Goal: Navigation & Orientation: Find specific page/section

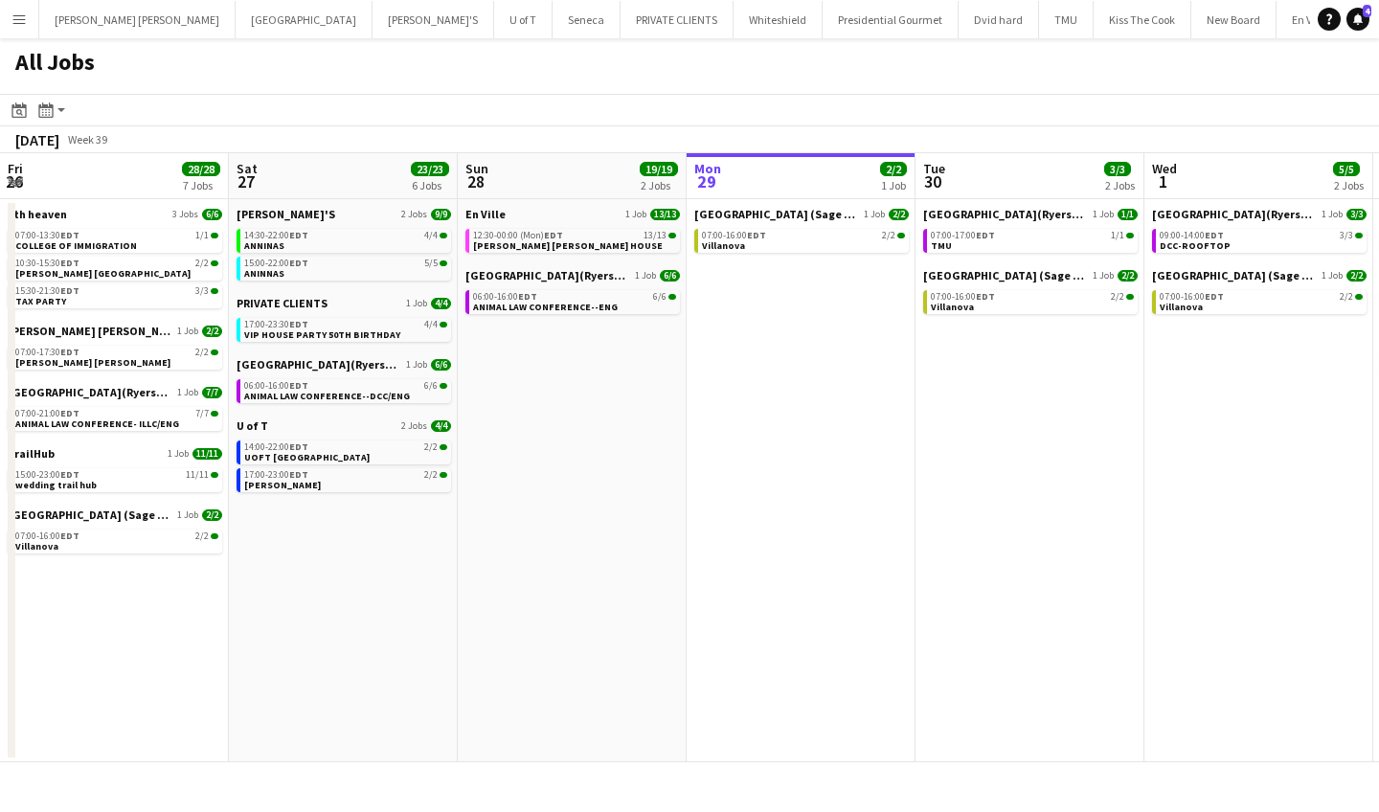
scroll to position [0, 458]
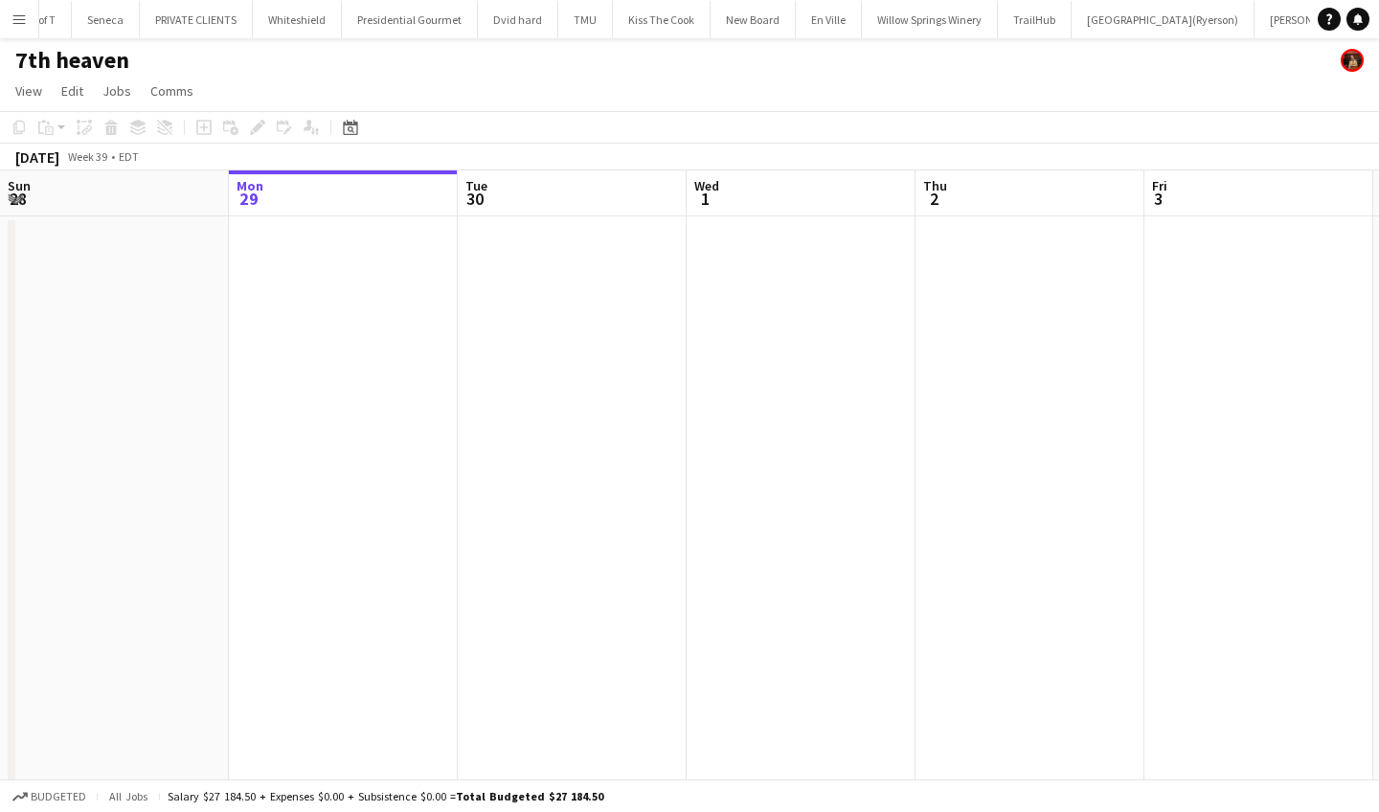
click at [22, 24] on app-icon "Menu" at bounding box center [18, 18] width 15 height 15
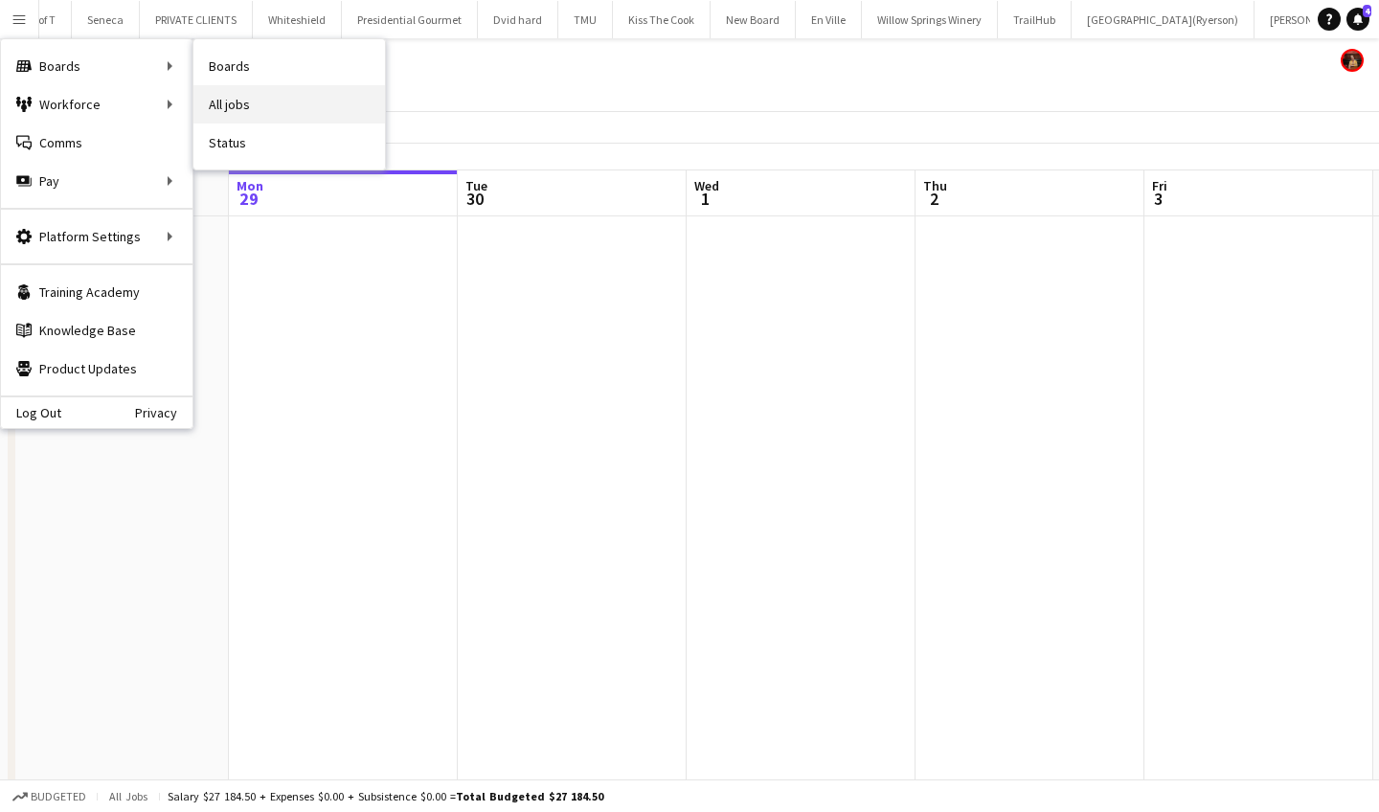
click at [255, 96] on link "All jobs" at bounding box center [289, 104] width 192 height 38
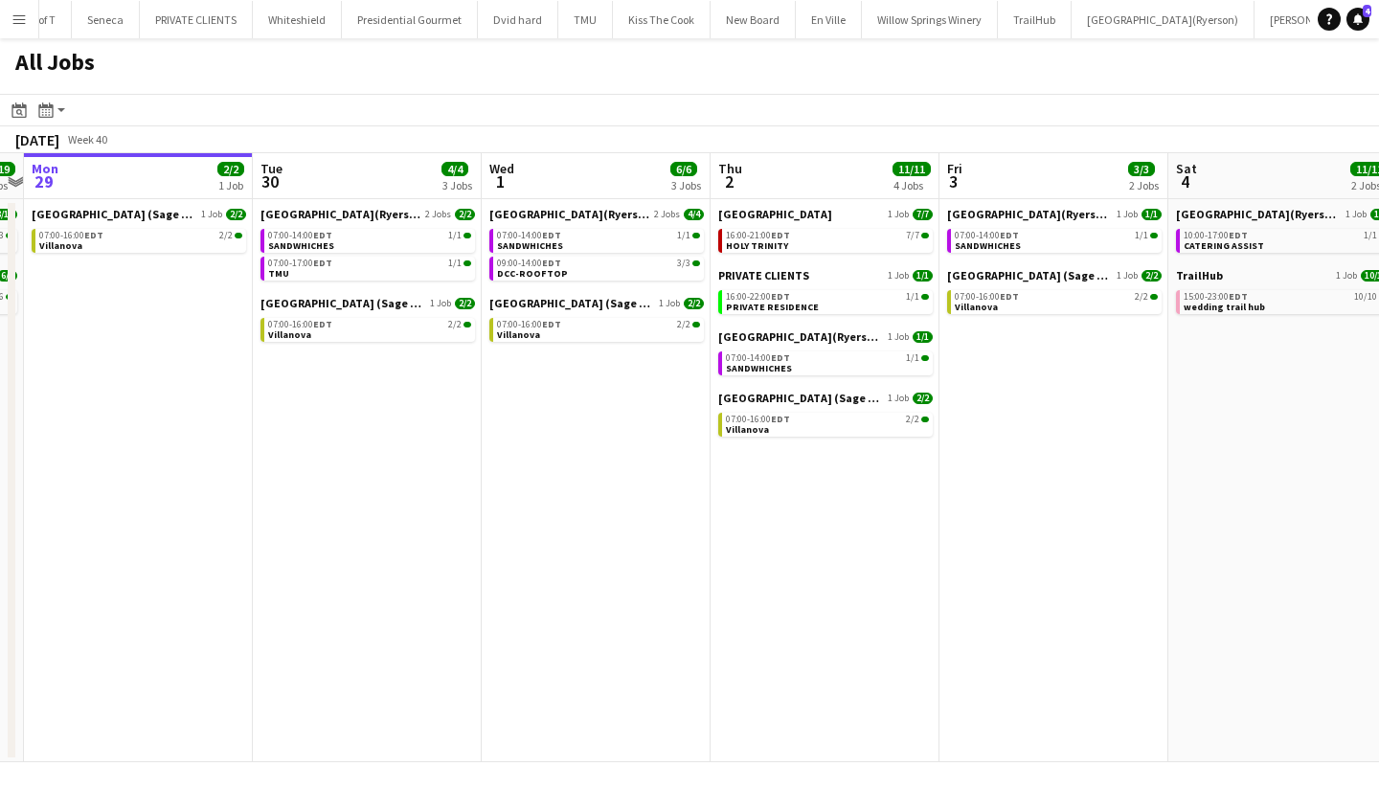
scroll to position [0, 966]
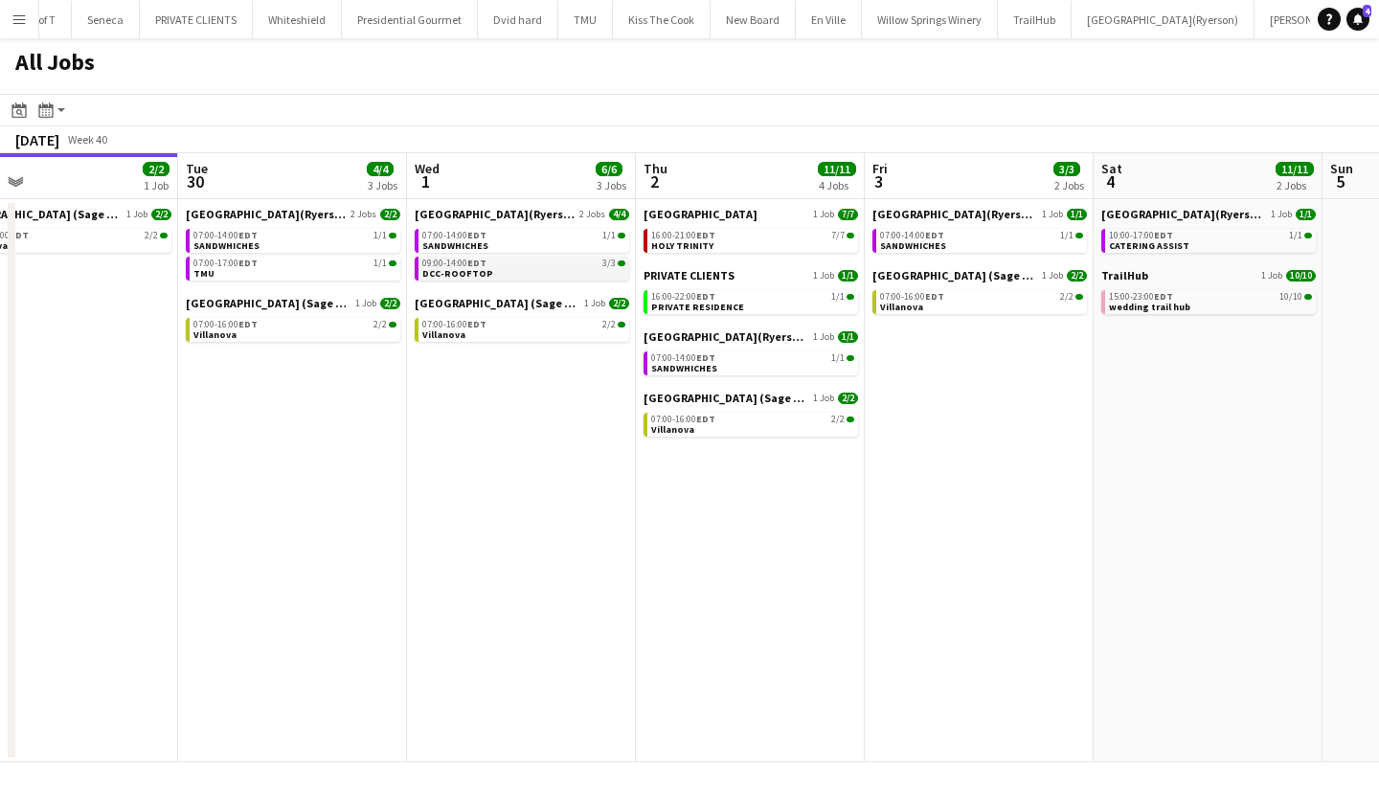
click at [489, 261] on div "09:00-14:00 EDT 3/3" at bounding box center [523, 264] width 203 height 10
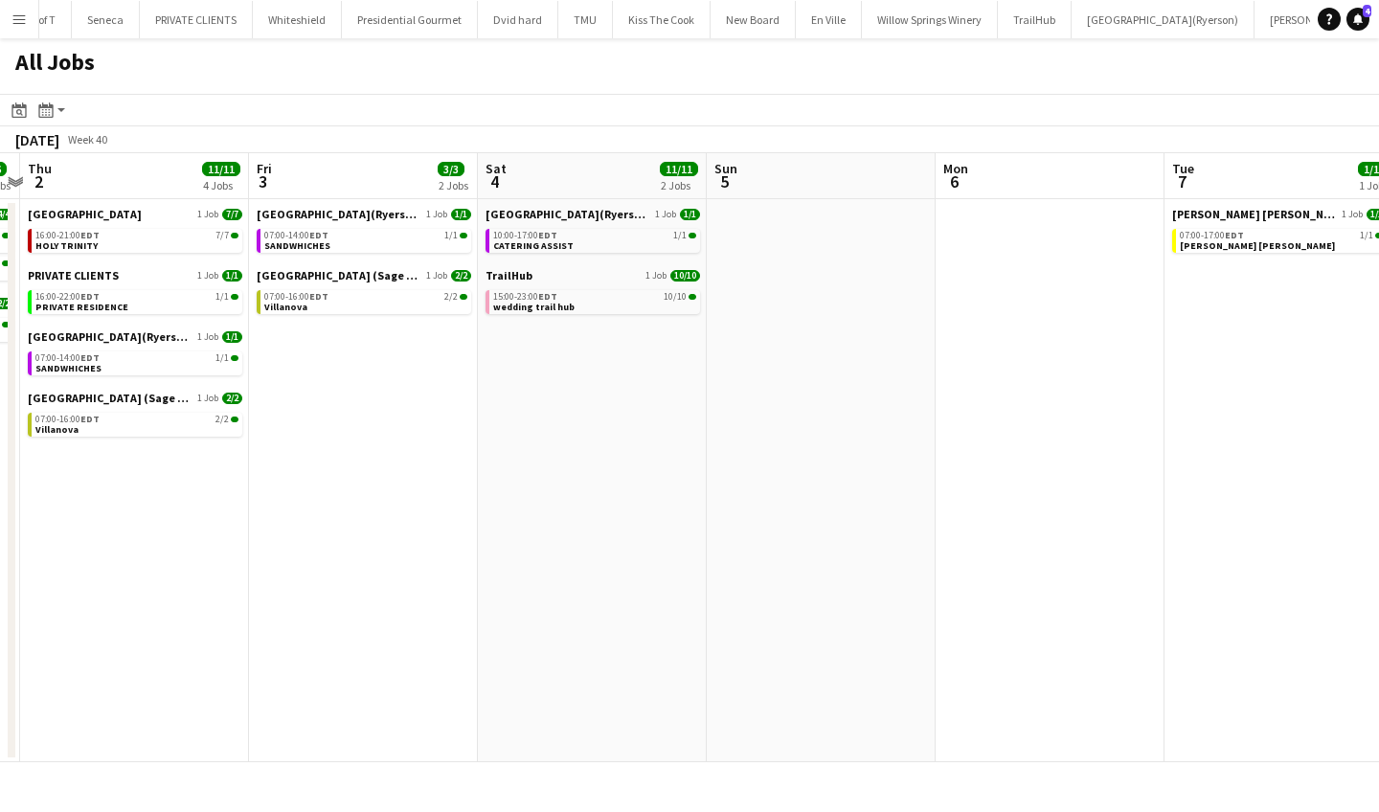
scroll to position [0, 684]
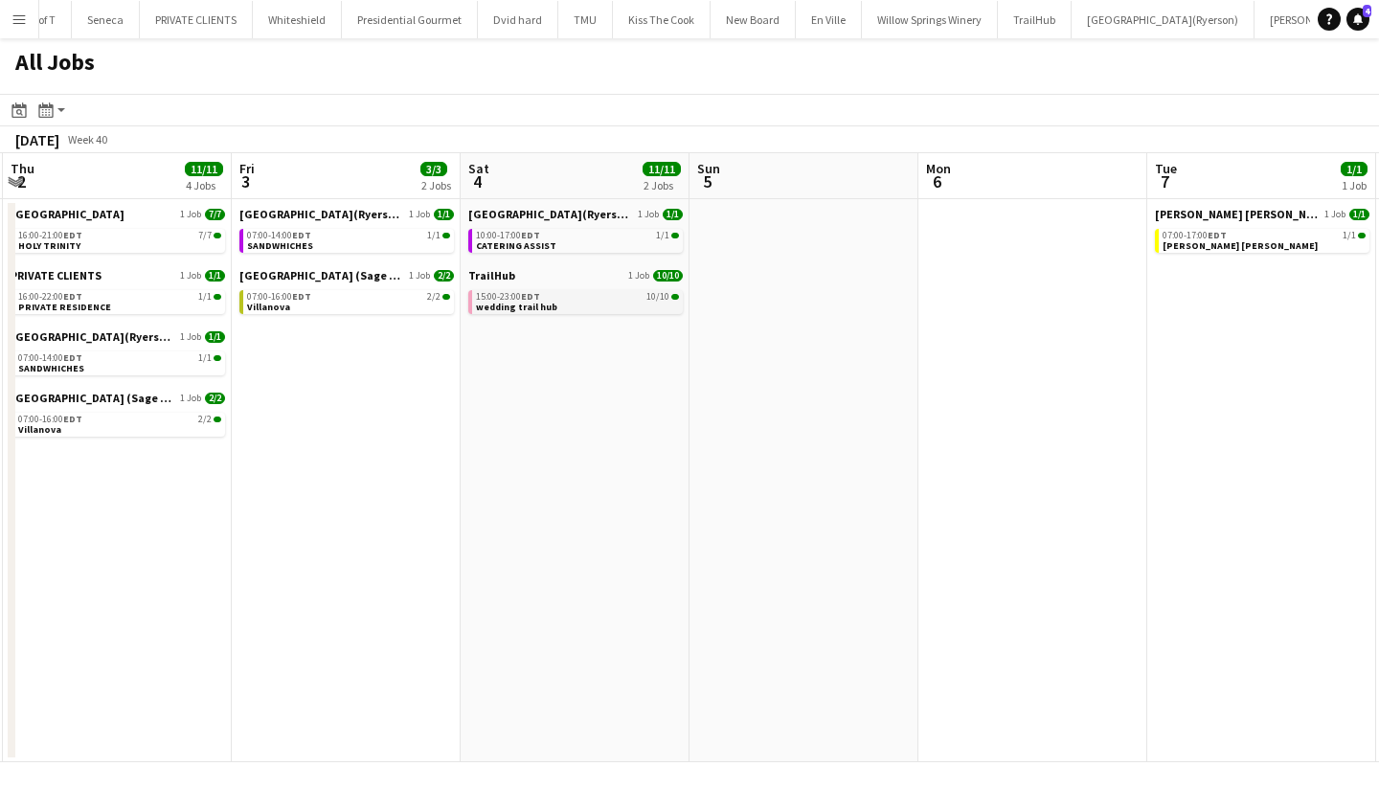
click at [612, 298] on div "15:00-23:00 EDT 10/10" at bounding box center [577, 297] width 203 height 10
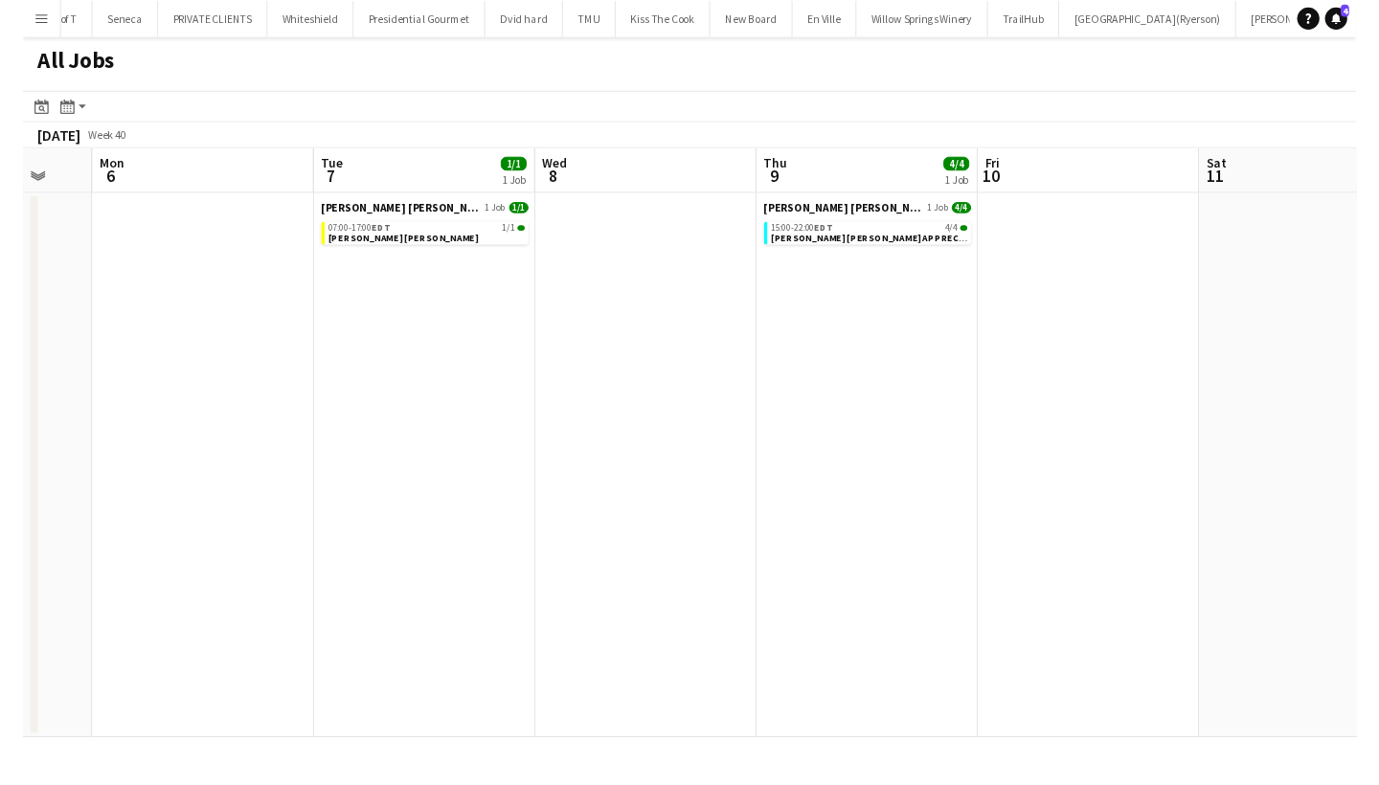
scroll to position [0, 847]
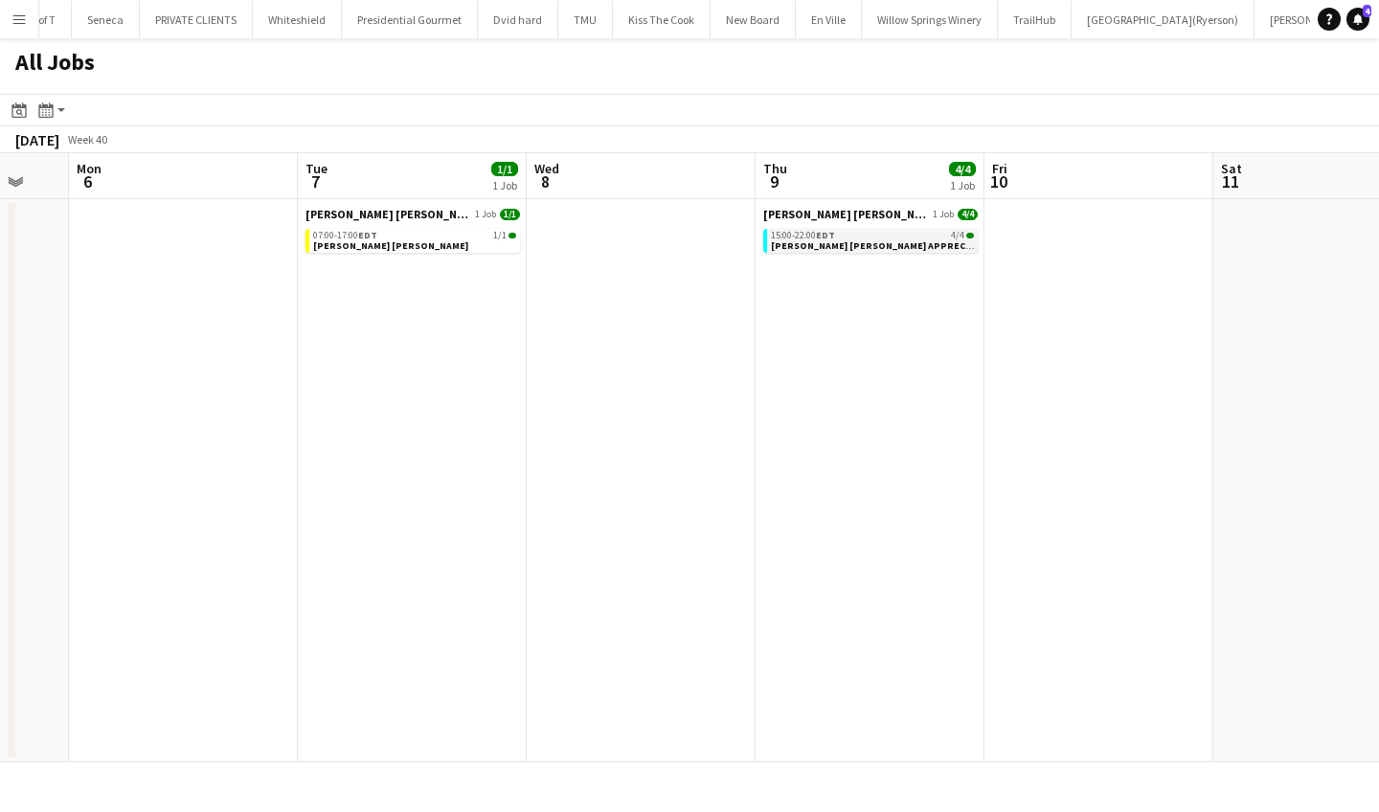
click at [891, 236] on div "15:00-22:00 EDT 4/4" at bounding box center [872, 236] width 203 height 10
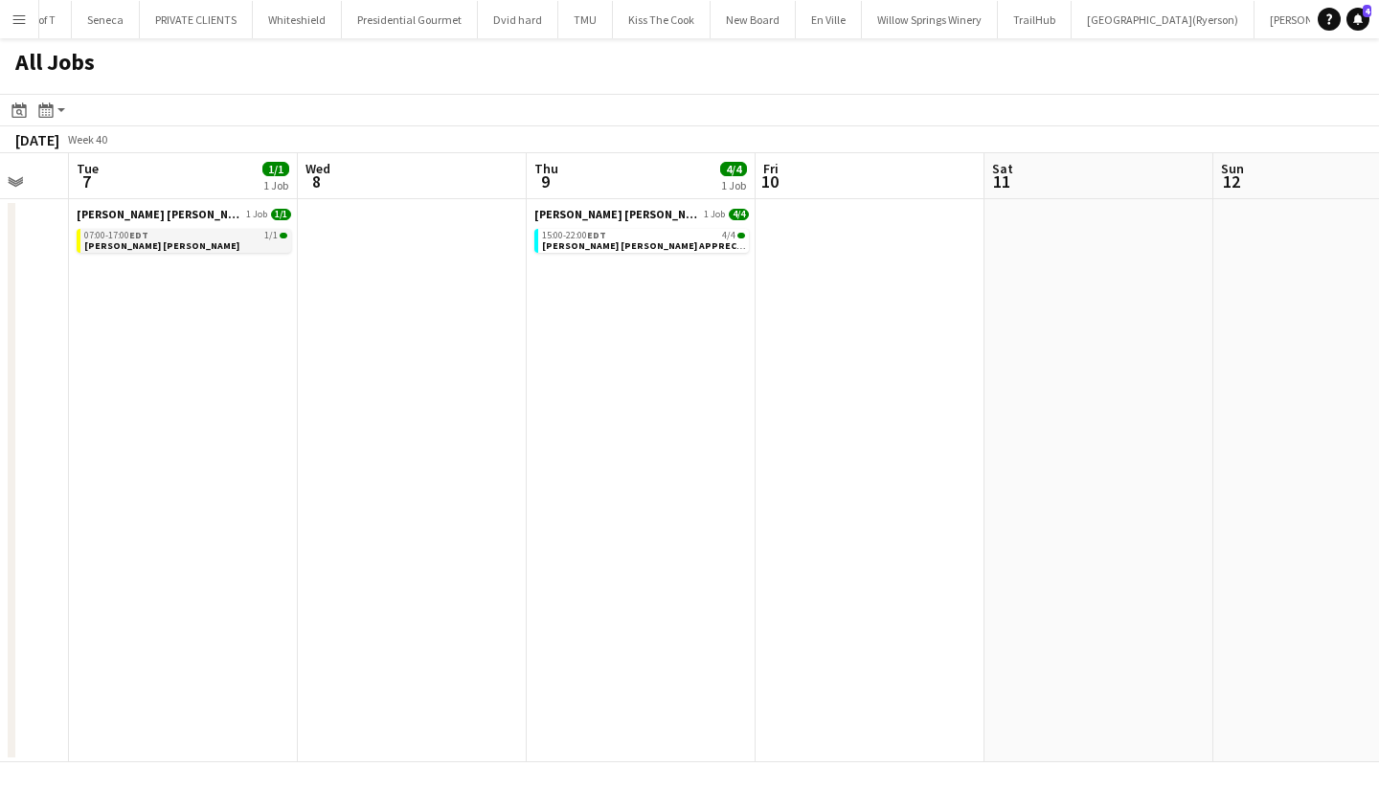
click at [176, 236] on div "07:00-17:00 EDT 1/1" at bounding box center [185, 236] width 203 height 10
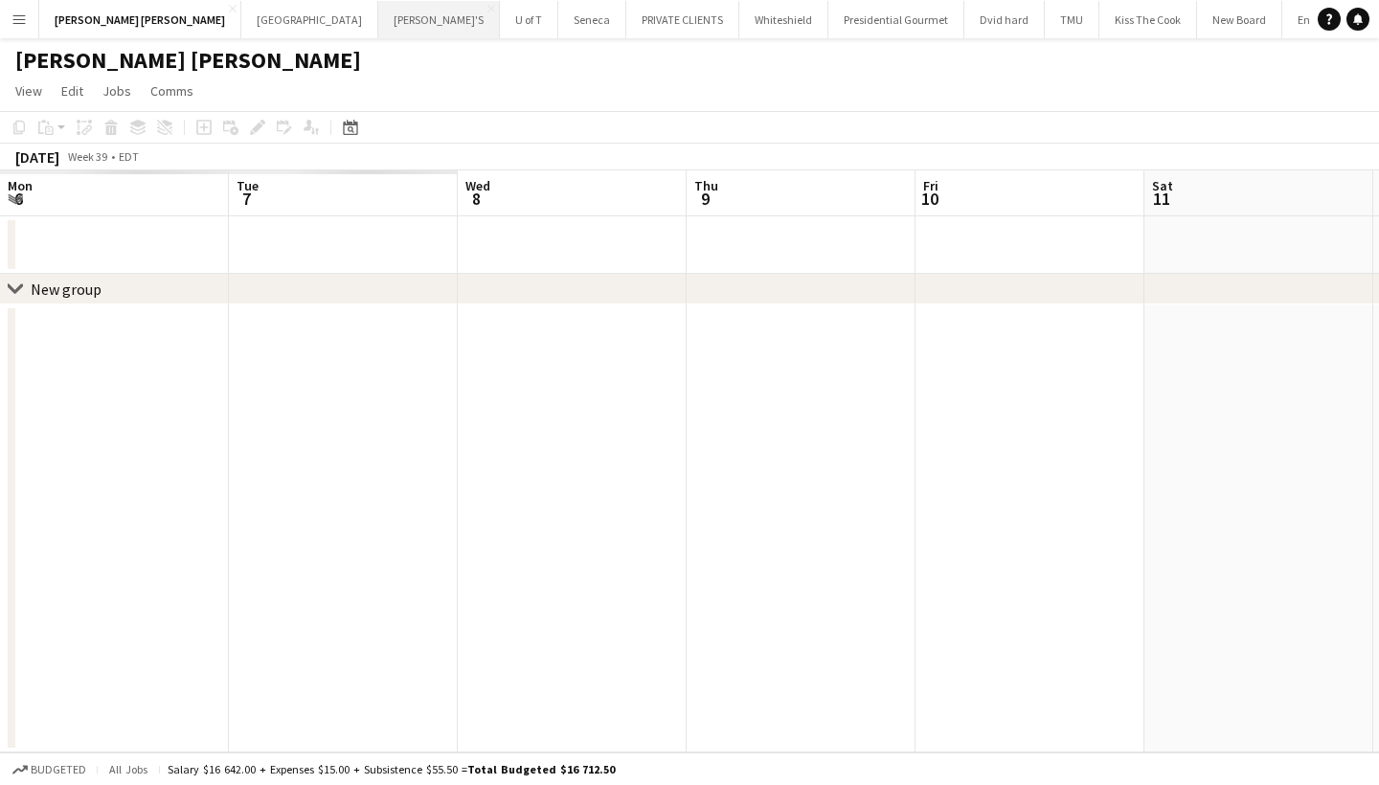
scroll to position [0, 658]
